Goal: Task Accomplishment & Management: Manage account settings

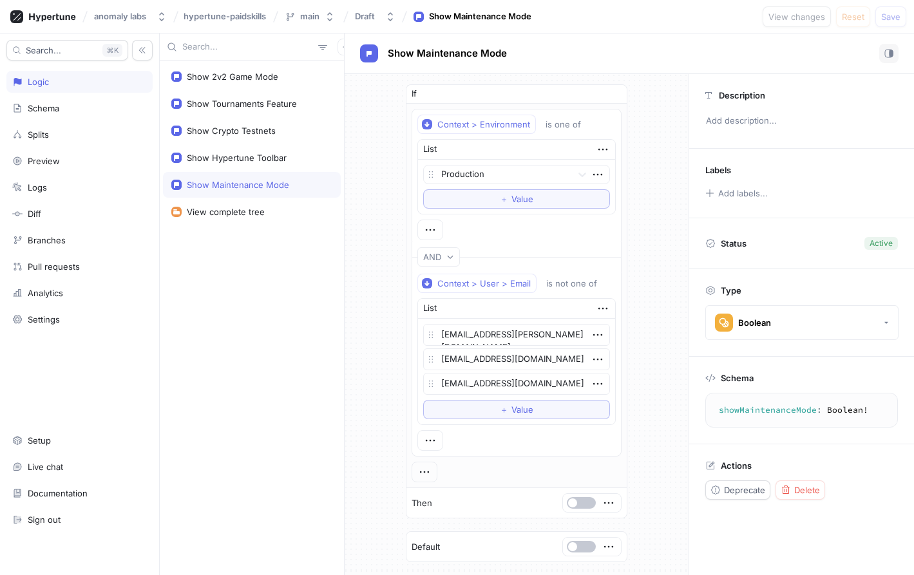
scroll to position [64, 0]
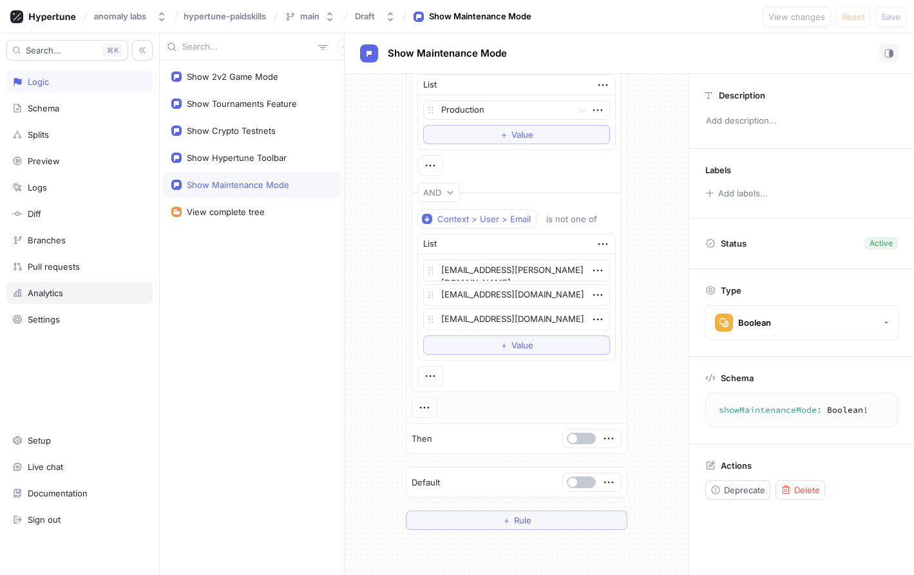
click at [63, 290] on div "Analytics" at bounding box center [45, 293] width 35 height 10
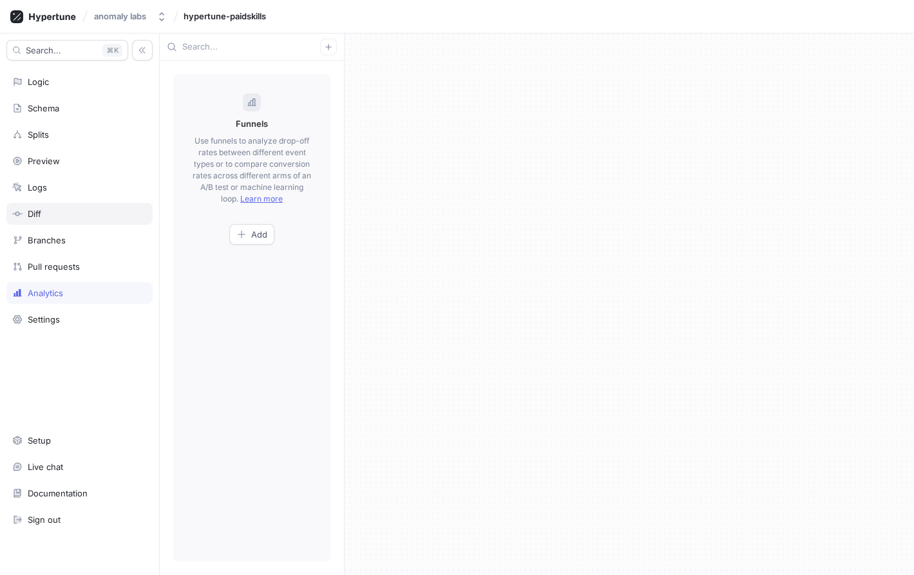
click at [64, 213] on div "Diff" at bounding box center [79, 214] width 135 height 10
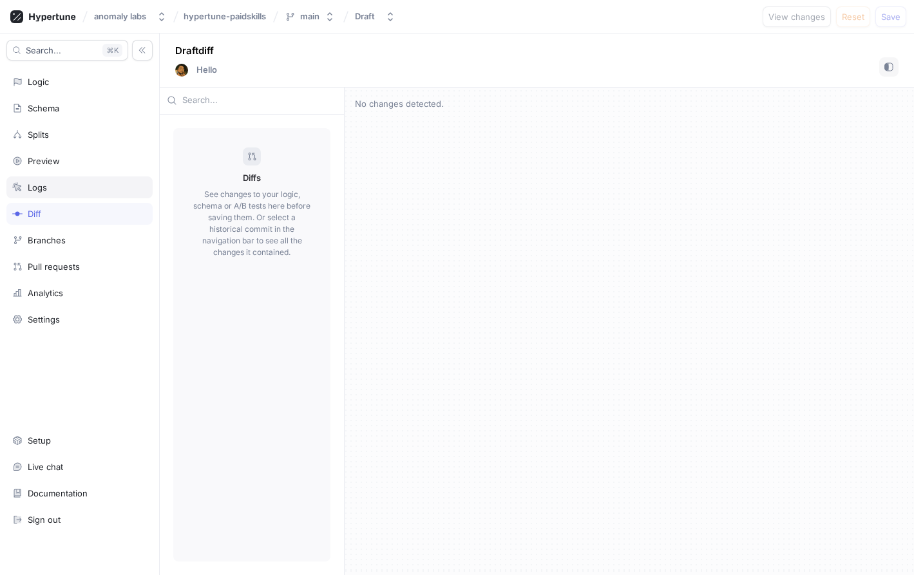
click at [66, 185] on div "Logs" at bounding box center [79, 187] width 135 height 10
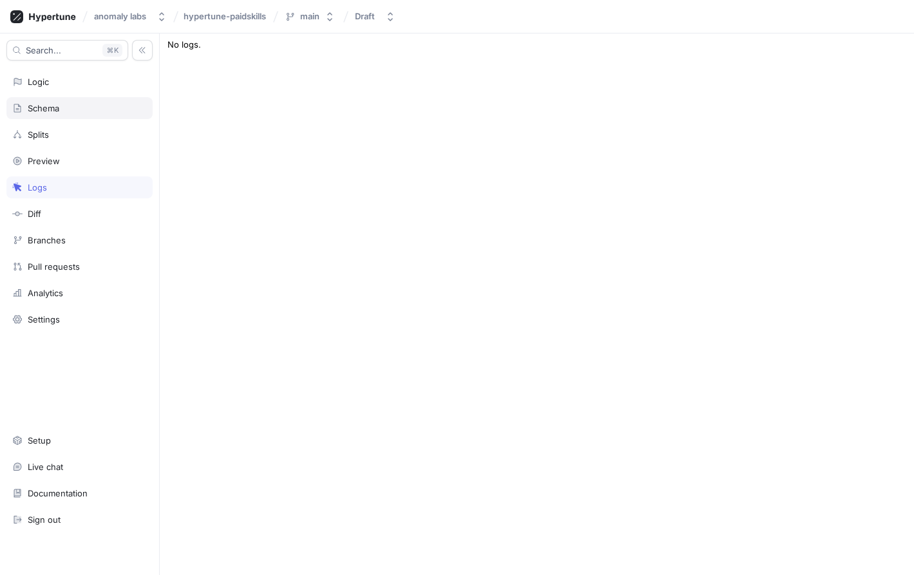
click at [95, 98] on div "Schema" at bounding box center [79, 108] width 146 height 22
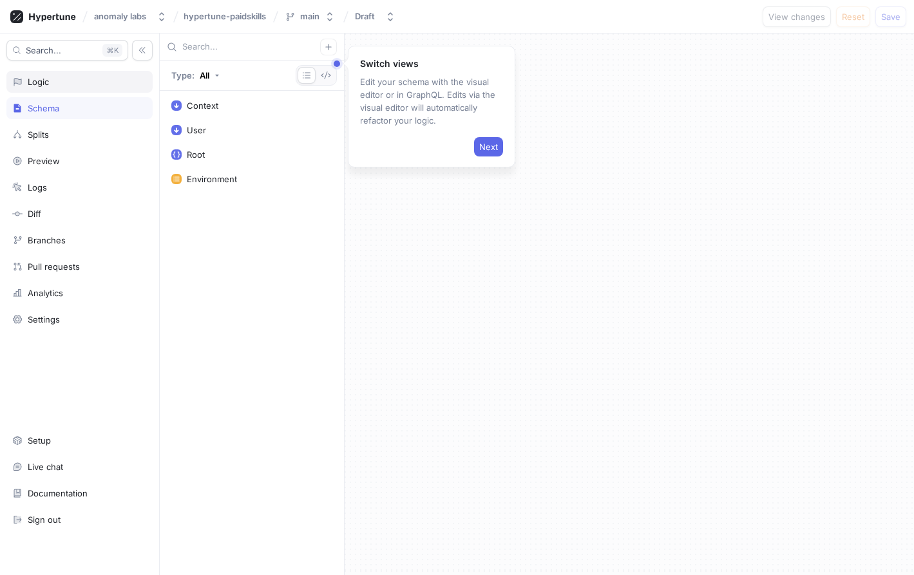
click at [95, 82] on div "Logic" at bounding box center [79, 82] width 135 height 10
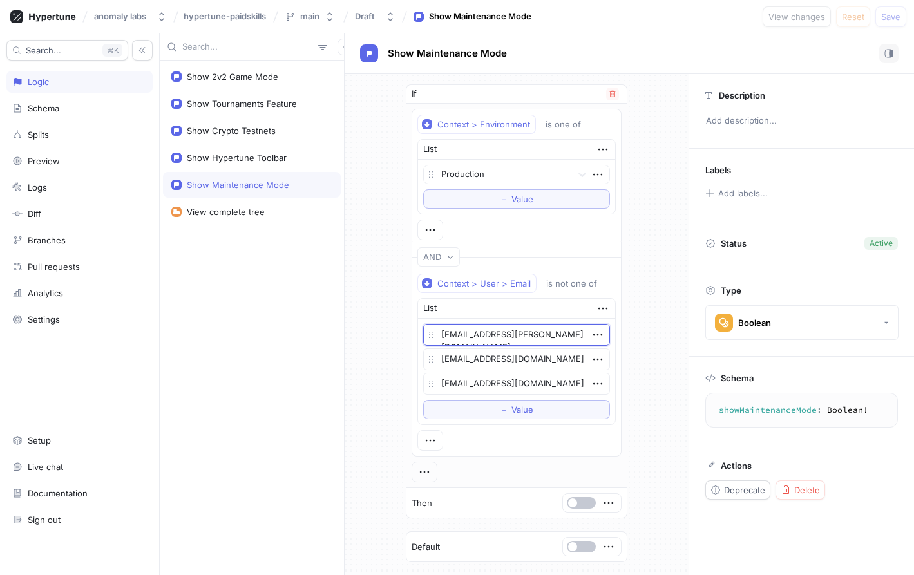
click at [449, 335] on textarea "[EMAIL_ADDRESS][PERSON_NAME][DOMAIN_NAME]" at bounding box center [516, 335] width 187 height 22
click at [449, 334] on textarea "[EMAIL_ADDRESS][PERSON_NAME][DOMAIN_NAME]" at bounding box center [516, 335] width 187 height 22
type textarea "x"
paste textarea "+hellfish"
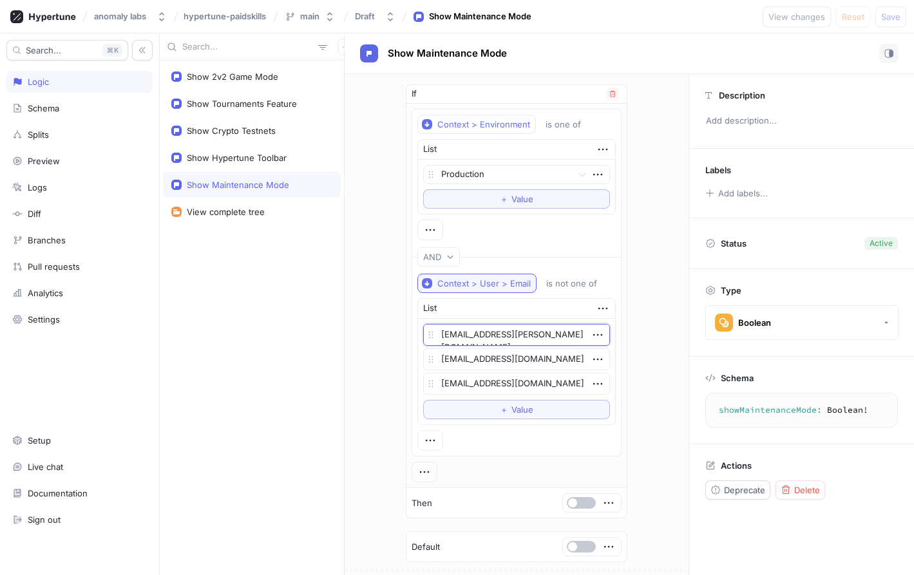
type textarea "[EMAIL_ADDRESS][PERSON_NAME][DOMAIN_NAME]"
type textarea "x"
type textarea "[EMAIL_ADDRESS][PERSON_NAME][DOMAIN_NAME]"
click at [890, 16] on span "Save" at bounding box center [890, 17] width 19 height 8
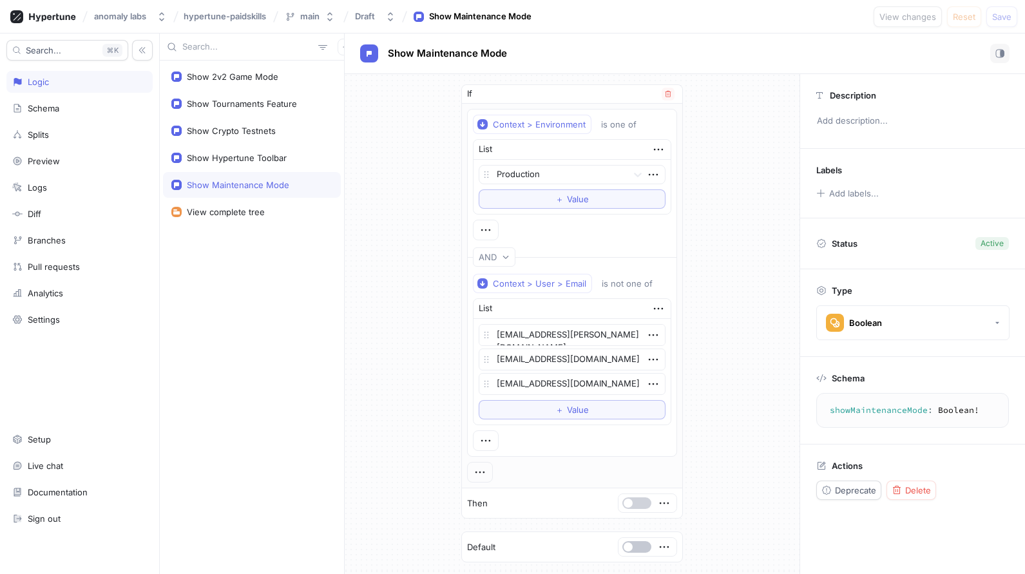
click at [631, 500] on button "button" at bounding box center [636, 503] width 29 height 12
drag, startPoint x: 1000, startPoint y: 12, endPoint x: 1024, endPoint y: 19, distance: 24.9
click at [913, 11] on button "Save" at bounding box center [1001, 16] width 31 height 21
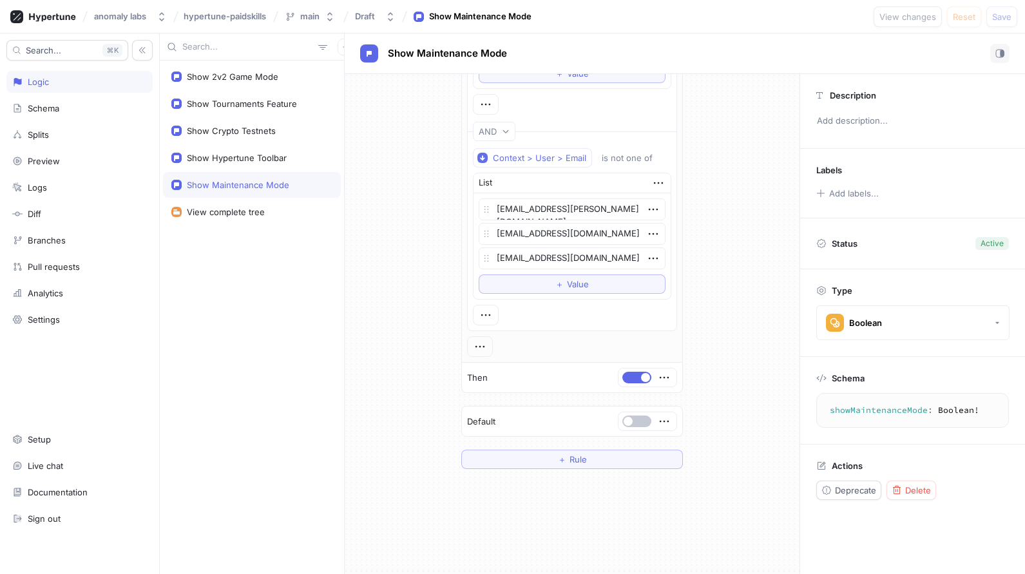
scroll to position [129, 0]
click at [629, 373] on button "button" at bounding box center [636, 374] width 29 height 12
click at [913, 25] on button "Save" at bounding box center [1001, 16] width 31 height 21
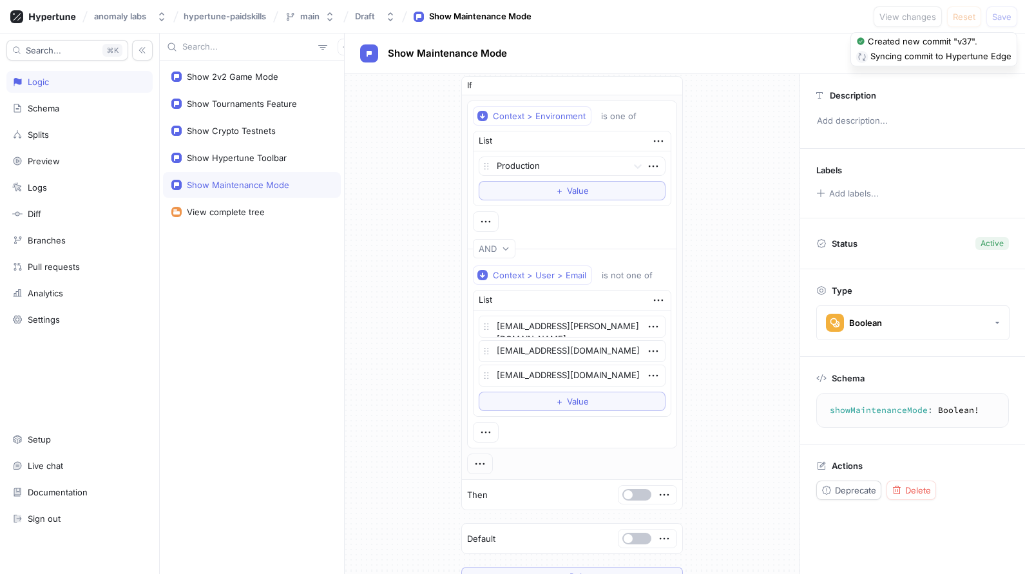
scroll to position [0, 0]
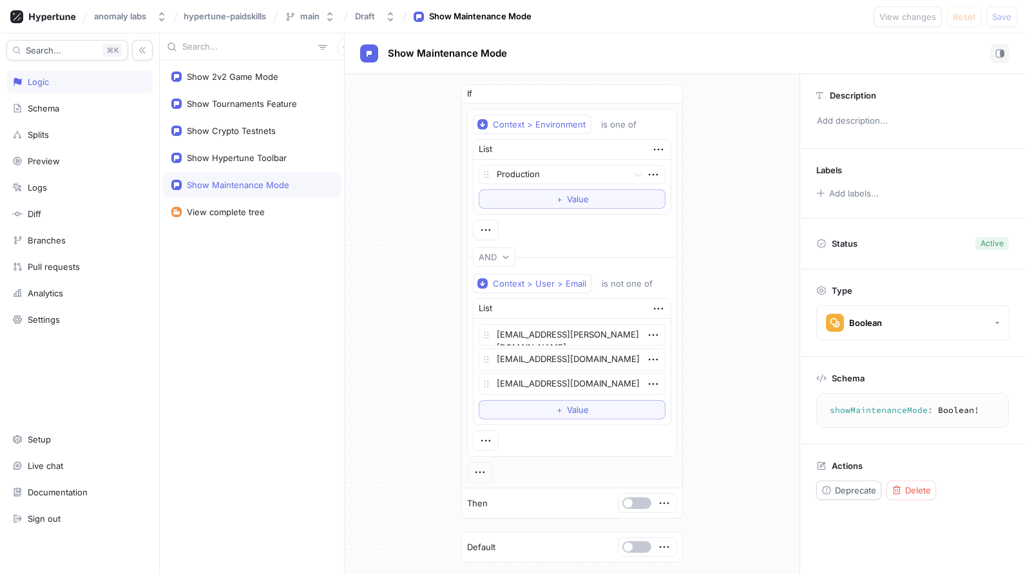
type textarea "x"
